Goal: Book appointment/travel/reservation

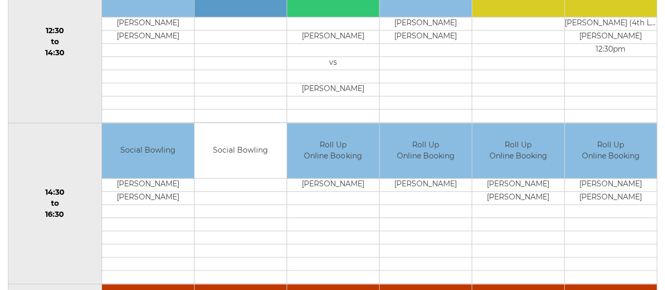
scroll to position [578, 0]
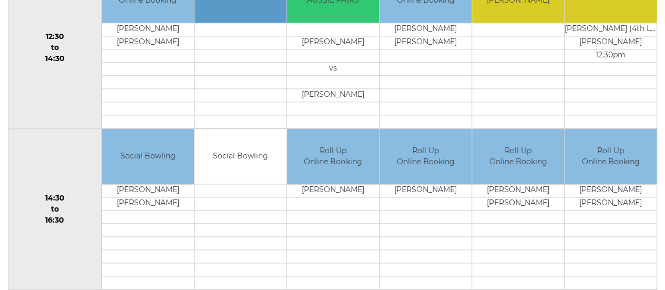
click at [234, 153] on td "Social Bowling" at bounding box center [241, 156] width 92 height 55
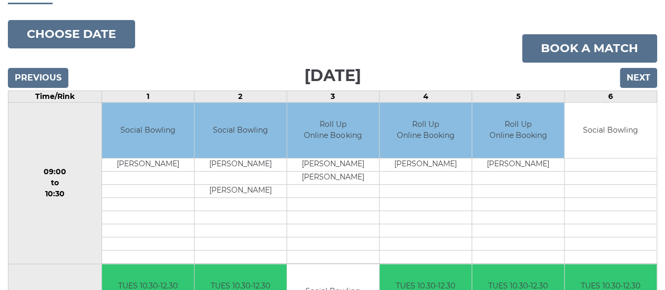
scroll to position [105, 0]
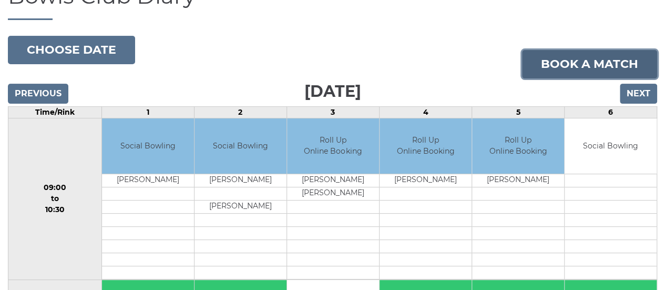
click at [587, 61] on link "Book a match" at bounding box center [589, 64] width 135 height 28
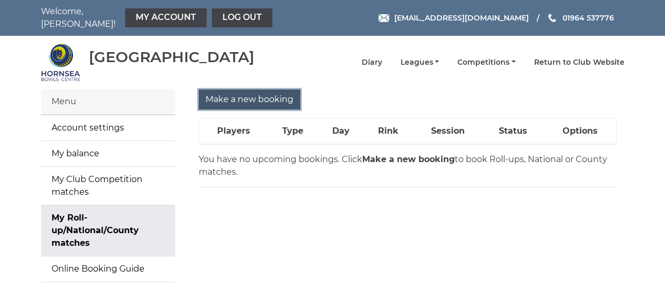
click at [252, 93] on input "Make a new booking" at bounding box center [249, 99] width 101 height 20
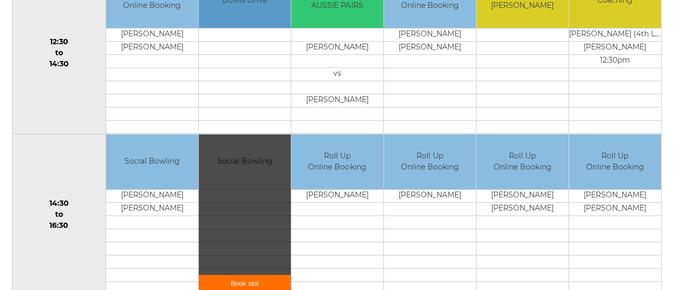
scroll to position [578, 0]
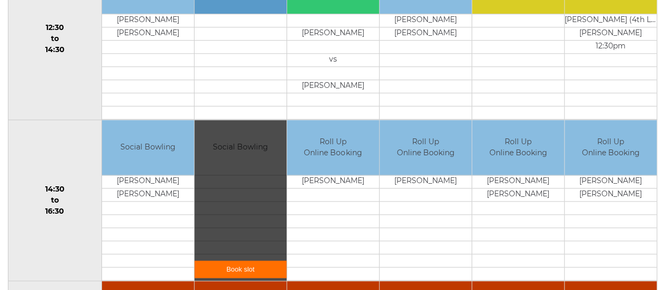
click at [236, 260] on link "Book slot" at bounding box center [241, 268] width 92 height 17
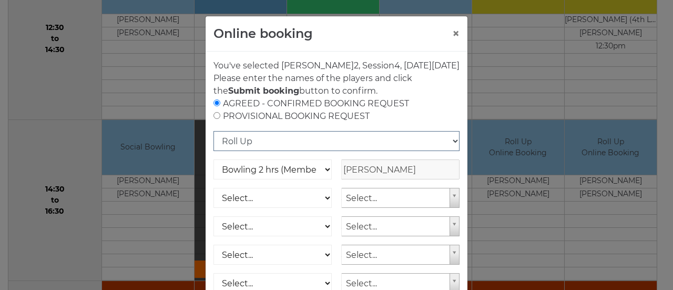
click at [304, 151] on select "Roll Up National Competition - Singles National Competition - Pairs National Co…" at bounding box center [336, 141] width 246 height 20
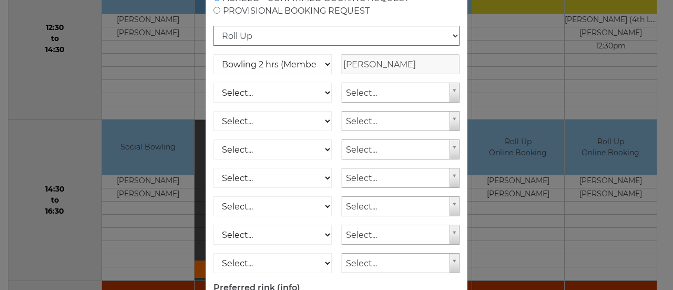
scroll to position [53, 0]
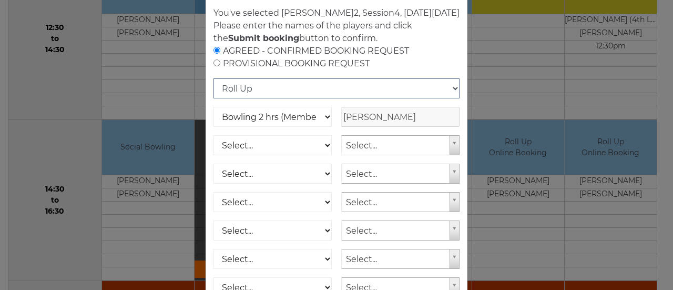
click at [452, 98] on select "Roll Up National Competition - Singles National Competition - Pairs National Co…" at bounding box center [336, 88] width 246 height 20
click at [213, 90] on select "Roll Up National Competition - Singles National Competition - Pairs National Co…" at bounding box center [336, 88] width 246 height 20
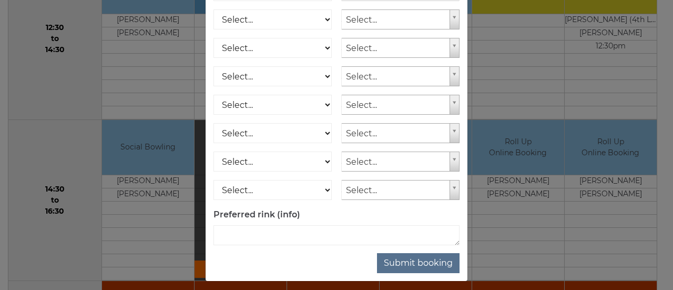
scroll to position [197, 0]
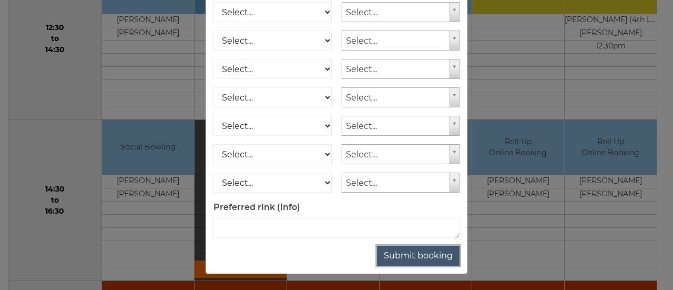
click at [416, 250] on button "Submit booking" at bounding box center [418, 256] width 83 height 20
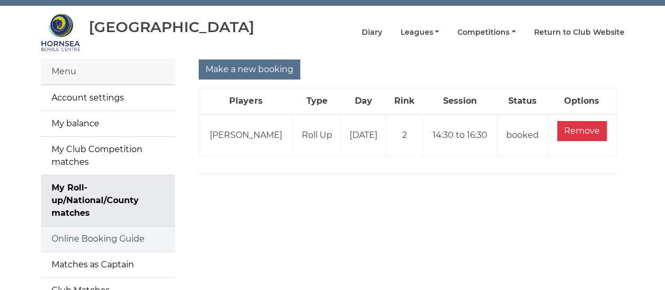
scroll to position [53, 0]
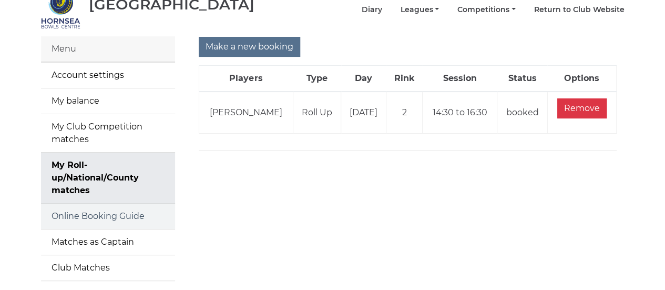
click at [102, 206] on link "Online Booking Guide" at bounding box center [108, 215] width 134 height 25
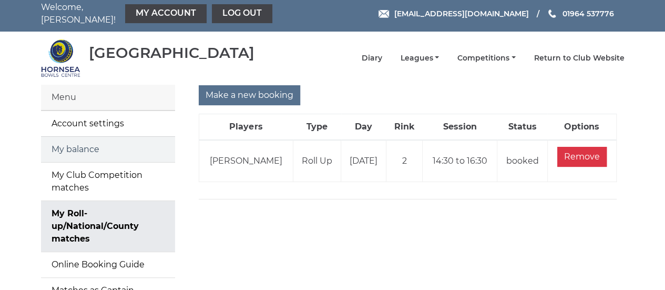
scroll to position [0, 0]
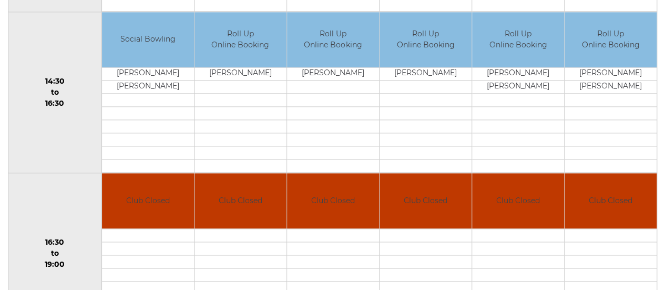
scroll to position [680, 0]
